Goal: Task Accomplishment & Management: Use online tool/utility

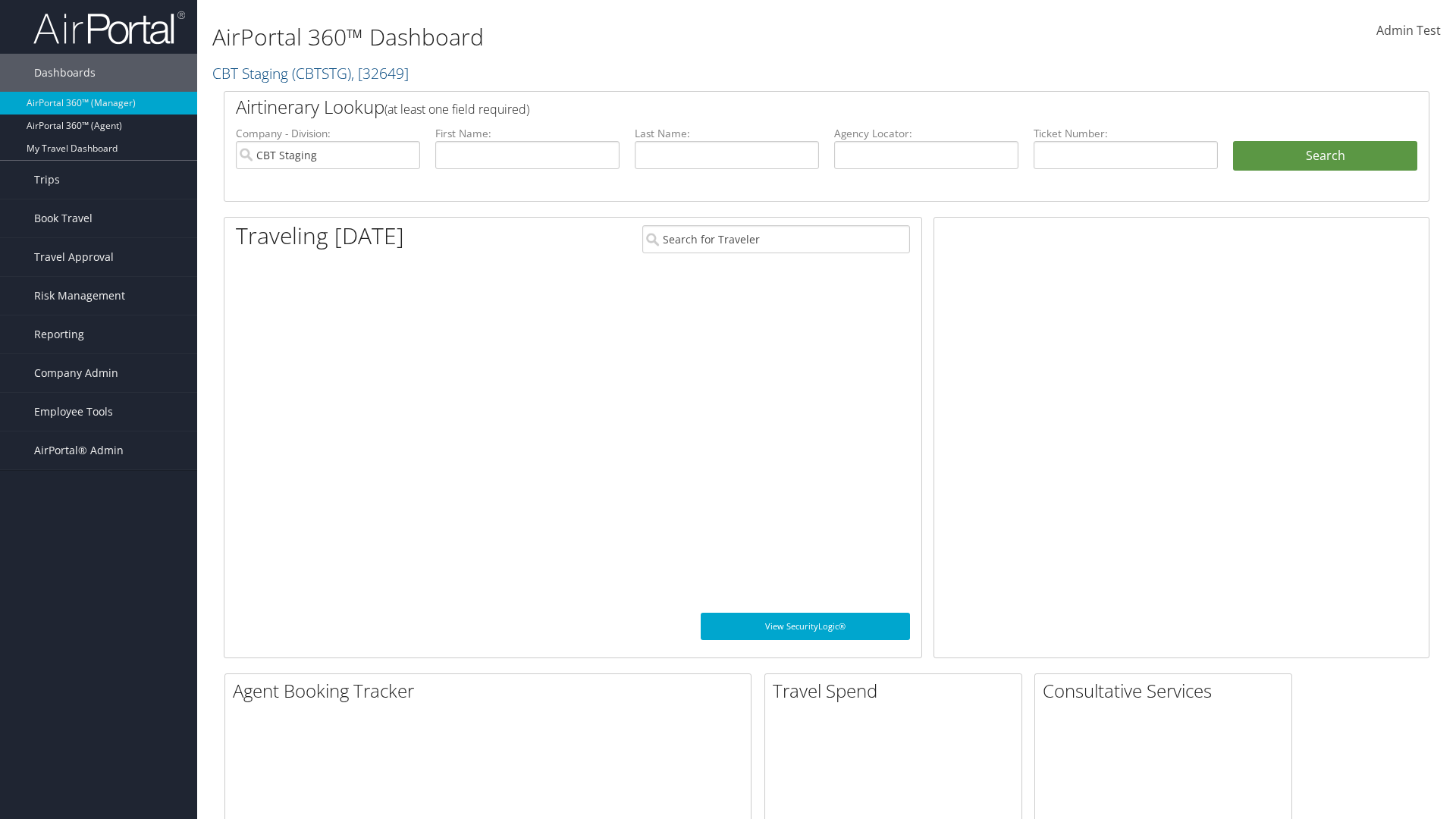
click at [98, 373] on span "Company Admin" at bounding box center [75, 373] width 84 height 38
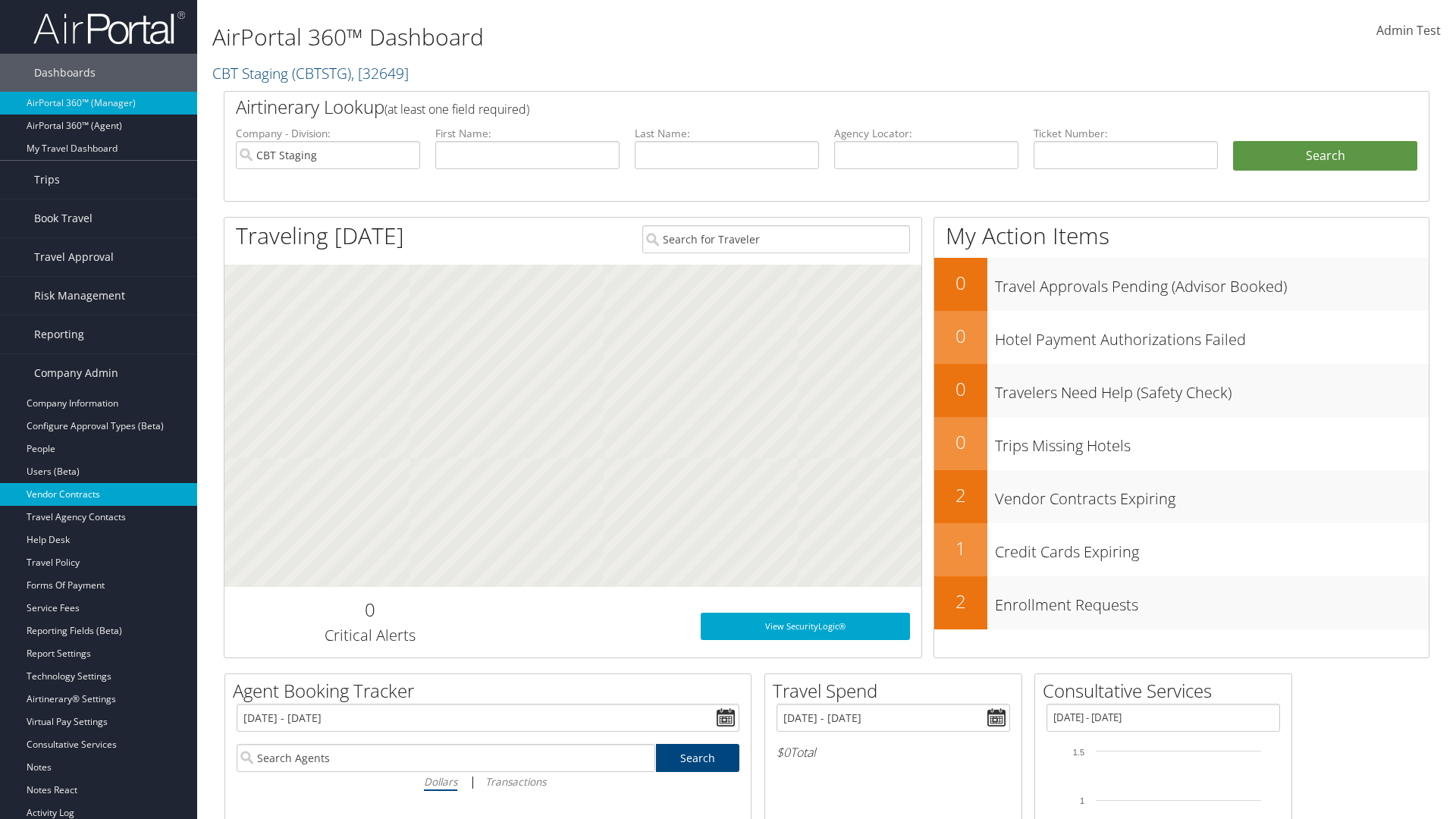
click at [98, 494] on link "Vendor Contracts" at bounding box center [98, 494] width 198 height 23
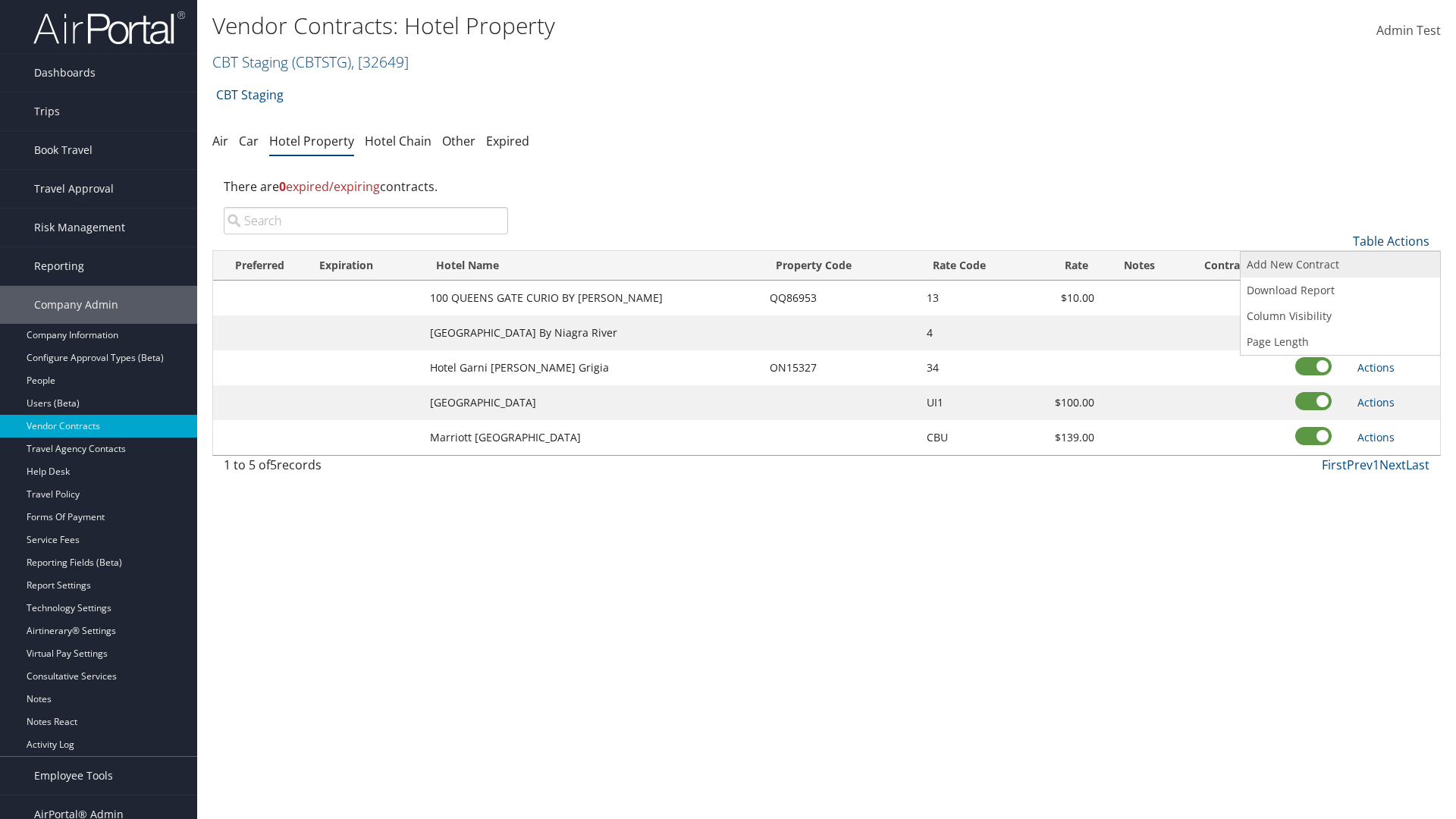
click at [1340, 265] on link "Add New Contract" at bounding box center [1340, 265] width 199 height 26
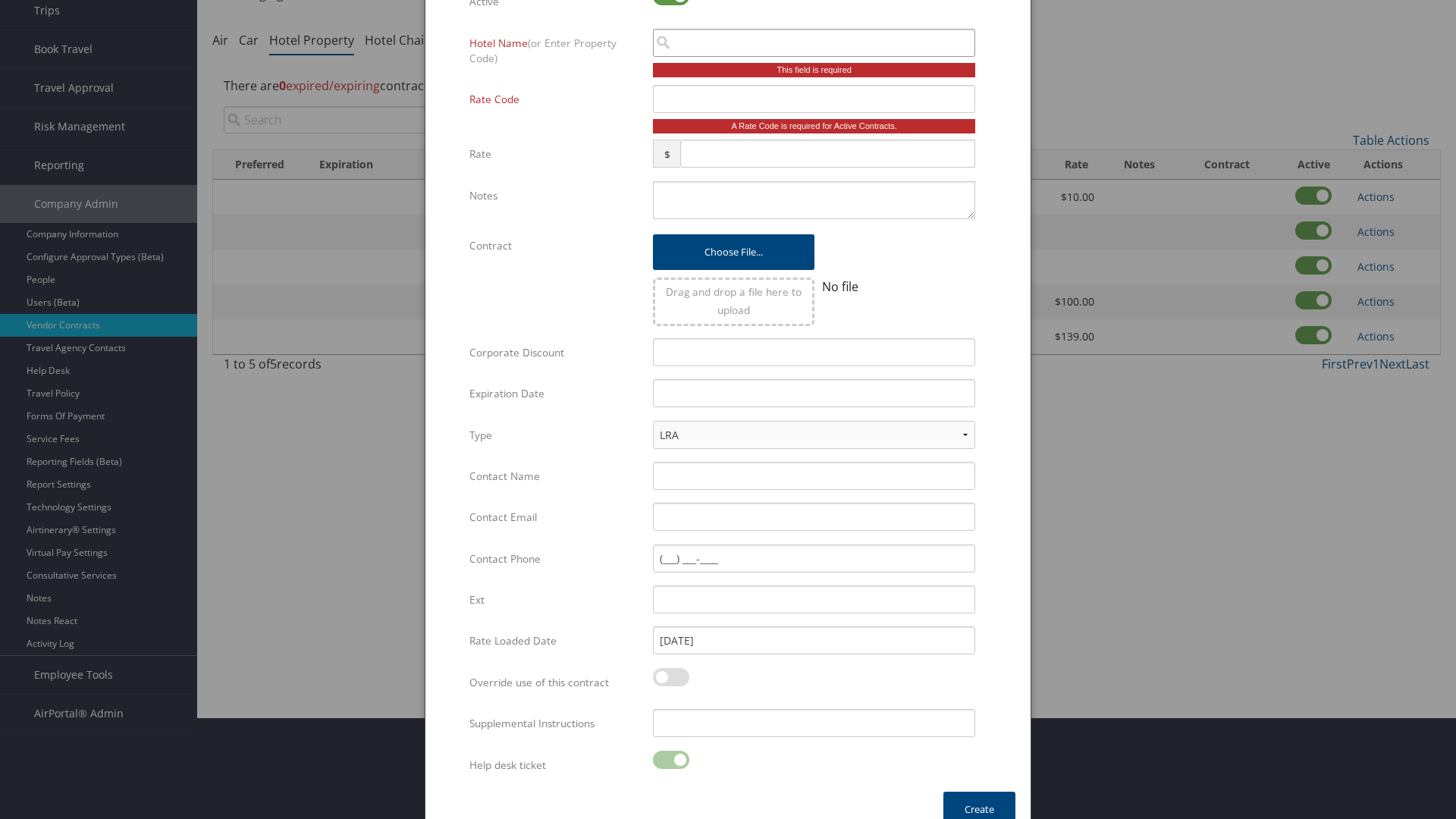
click at [814, 43] on input "search" at bounding box center [814, 43] width 323 height 28
type input "[US_STATE] Inn"
